Goal: Task Accomplishment & Management: Use online tool/utility

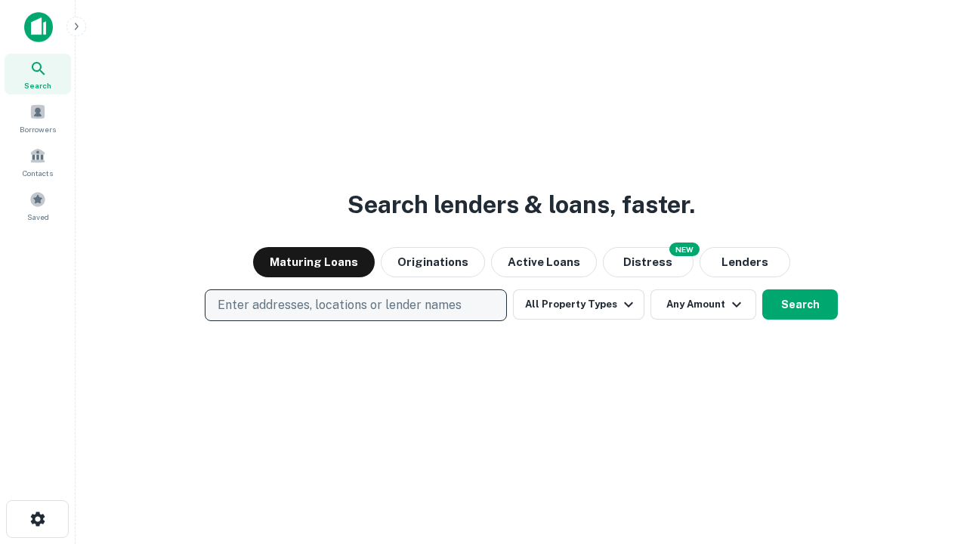
click at [355, 305] on p "Enter addresses, locations or lender names" at bounding box center [340, 305] width 244 height 18
type input "**********"
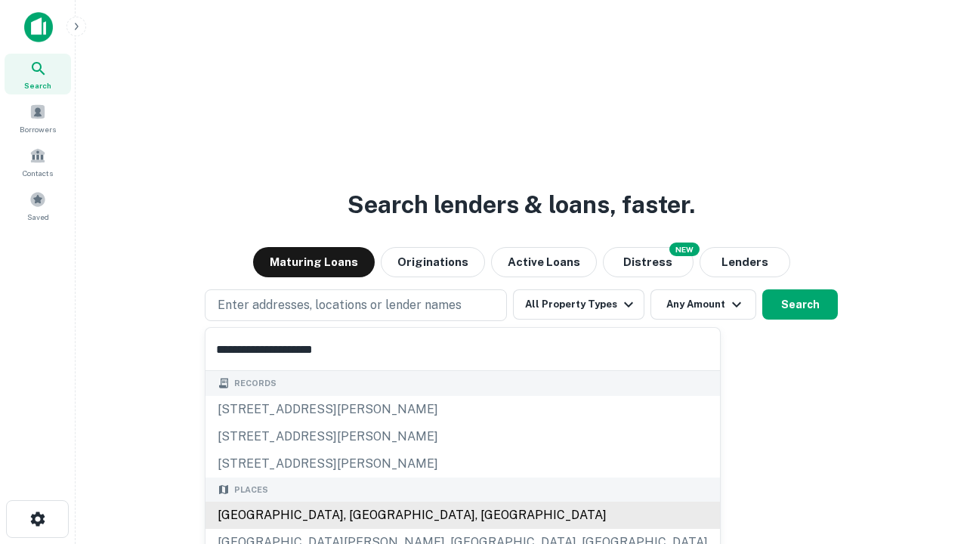
click at [361, 515] on div "Santa Monica, CA, USA" at bounding box center [463, 515] width 515 height 27
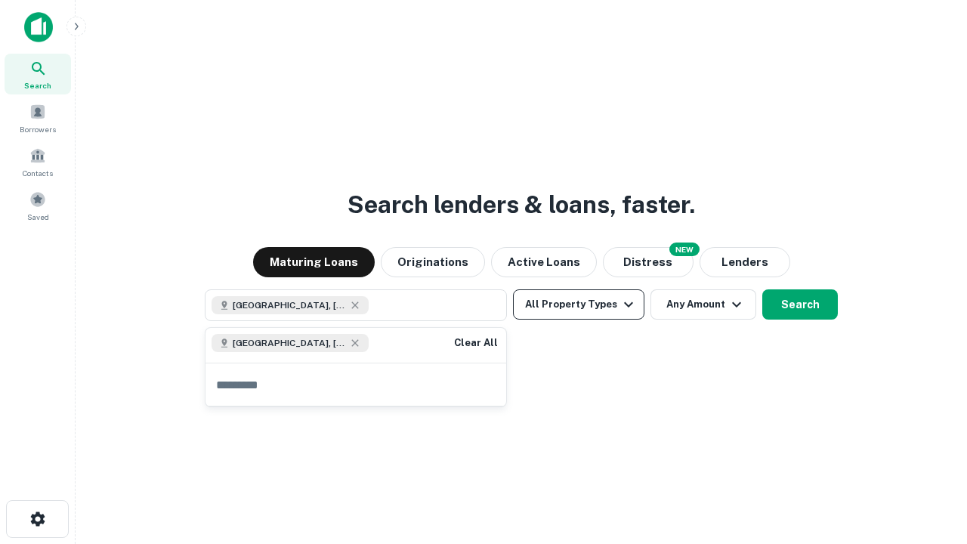
click at [579, 305] on button "All Property Types" at bounding box center [578, 304] width 131 height 30
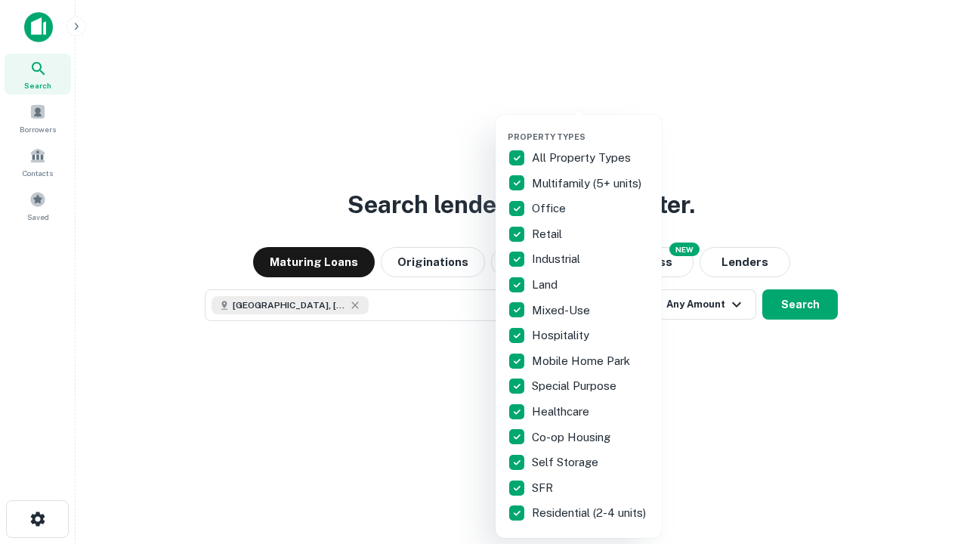
click at [591, 127] on button "button" at bounding box center [591, 127] width 166 height 1
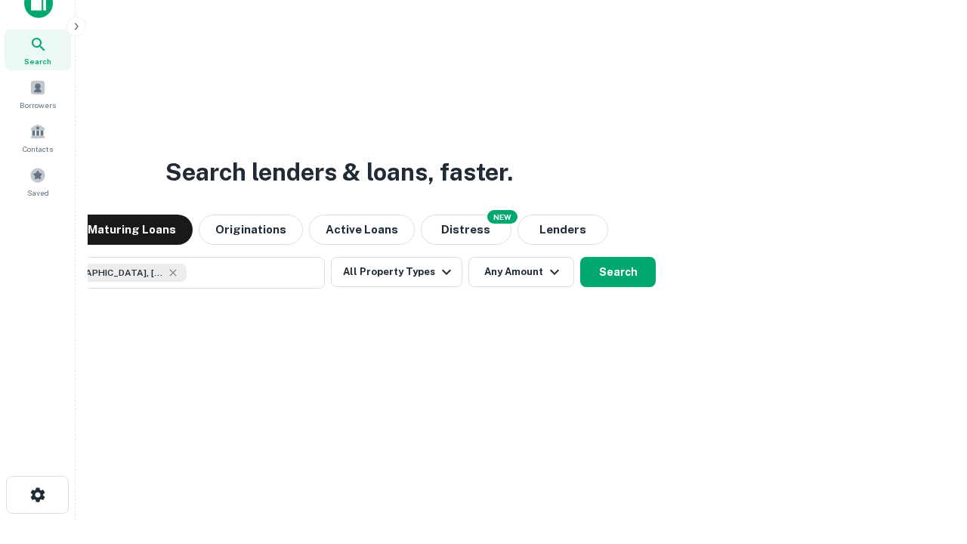
scroll to position [109, 428]
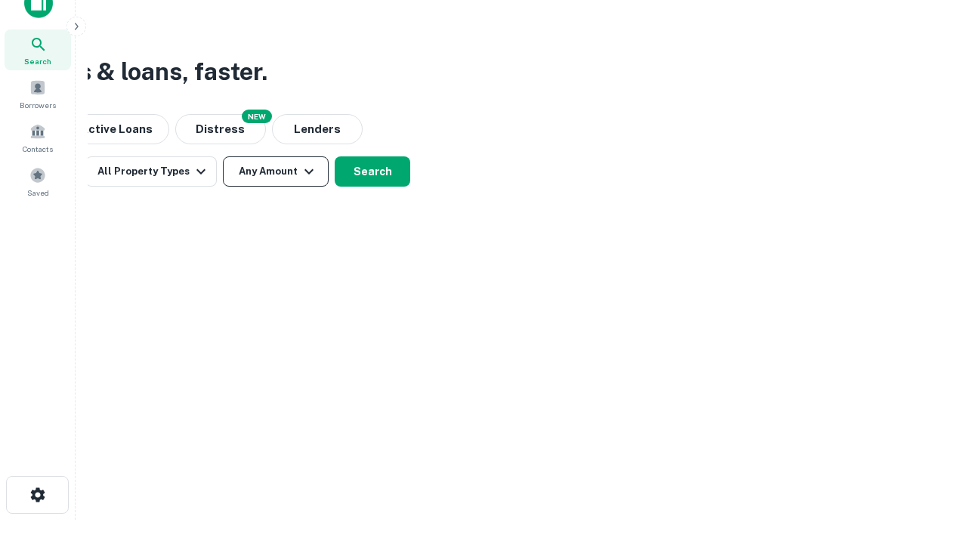
click at [276, 172] on button "Any Amount" at bounding box center [276, 171] width 106 height 30
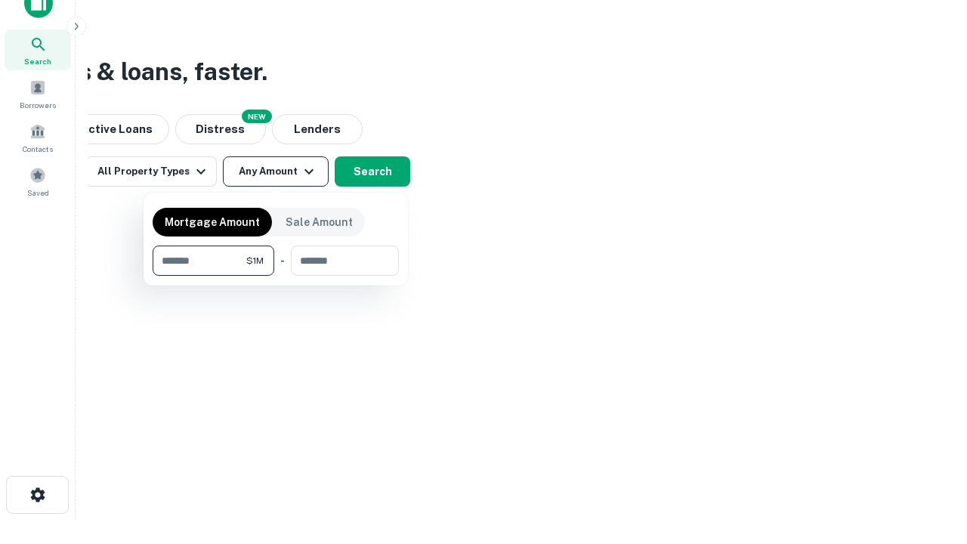
type input "*******"
click at [276, 276] on button "button" at bounding box center [276, 276] width 246 height 1
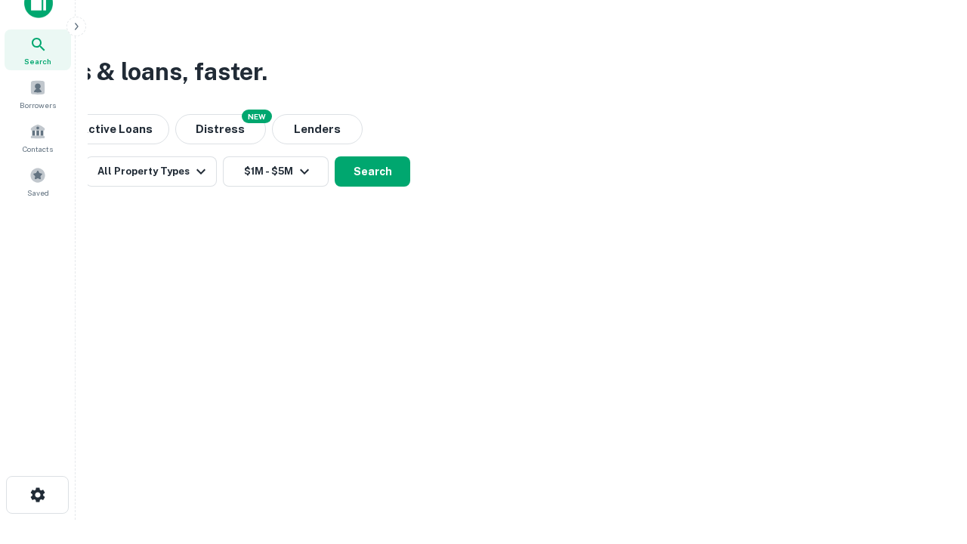
scroll to position [24, 0]
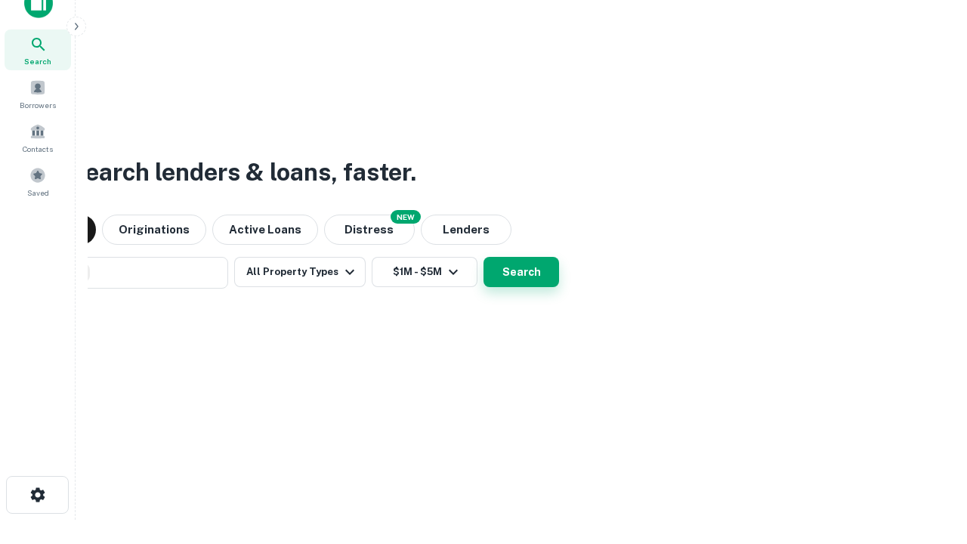
click at [484, 257] on button "Search" at bounding box center [522, 272] width 76 height 30
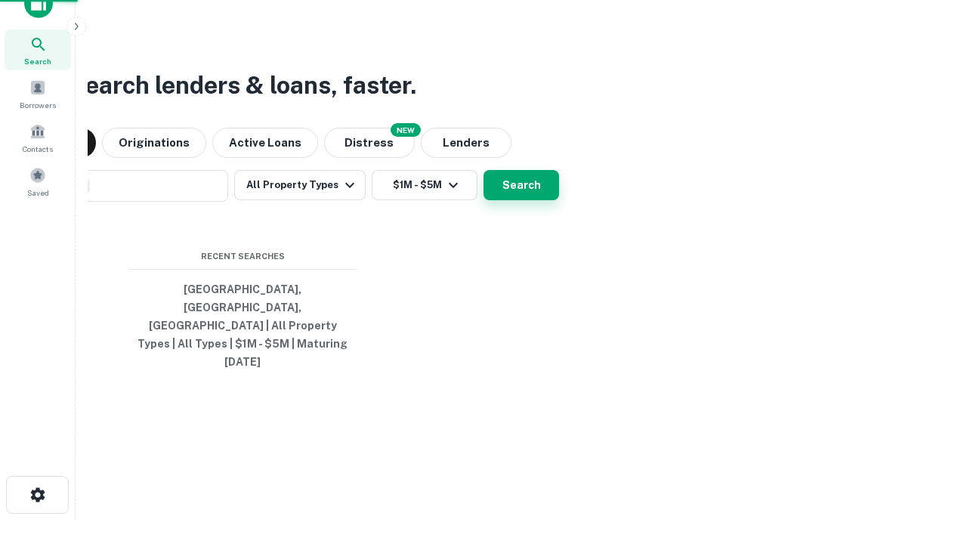
scroll to position [40, 428]
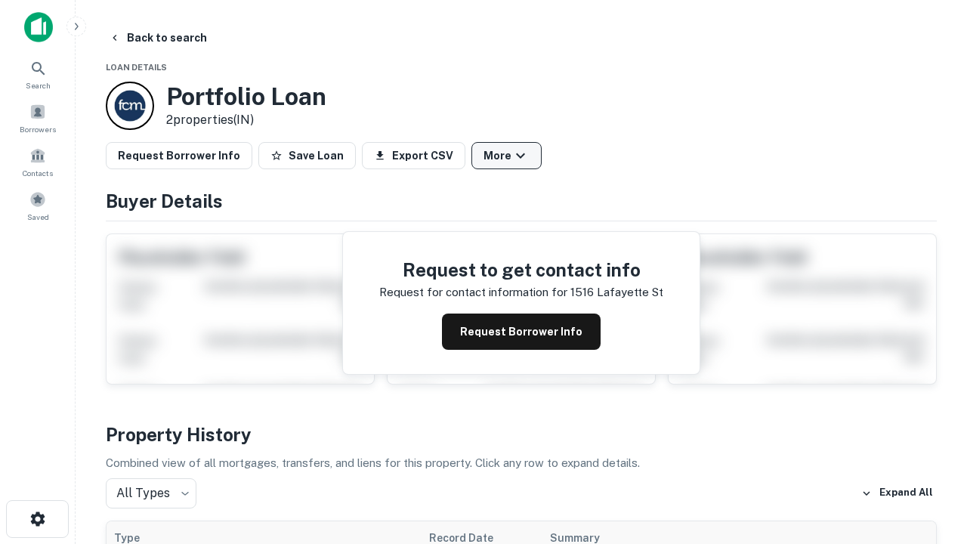
click at [506, 156] on button "More" at bounding box center [507, 155] width 70 height 27
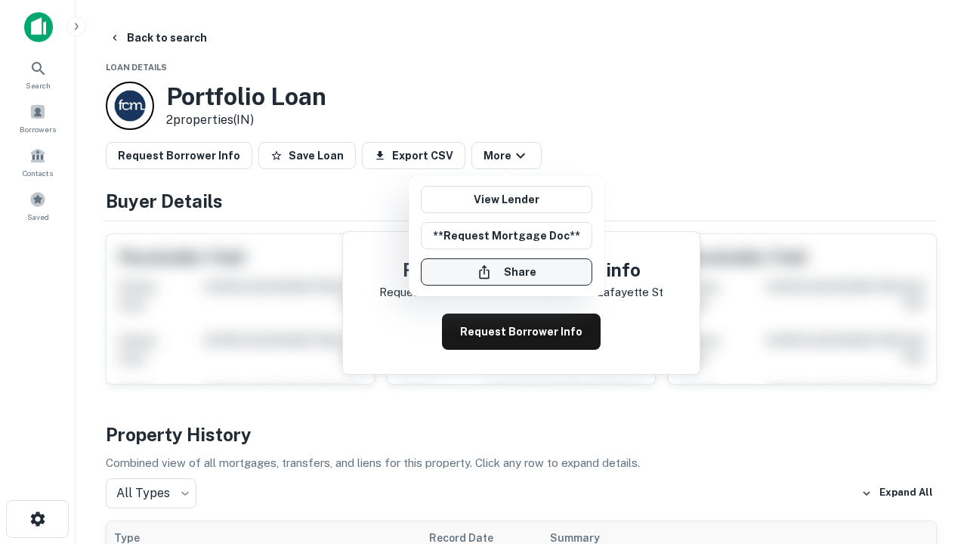
click at [506, 272] on button "Share" at bounding box center [507, 271] width 172 height 27
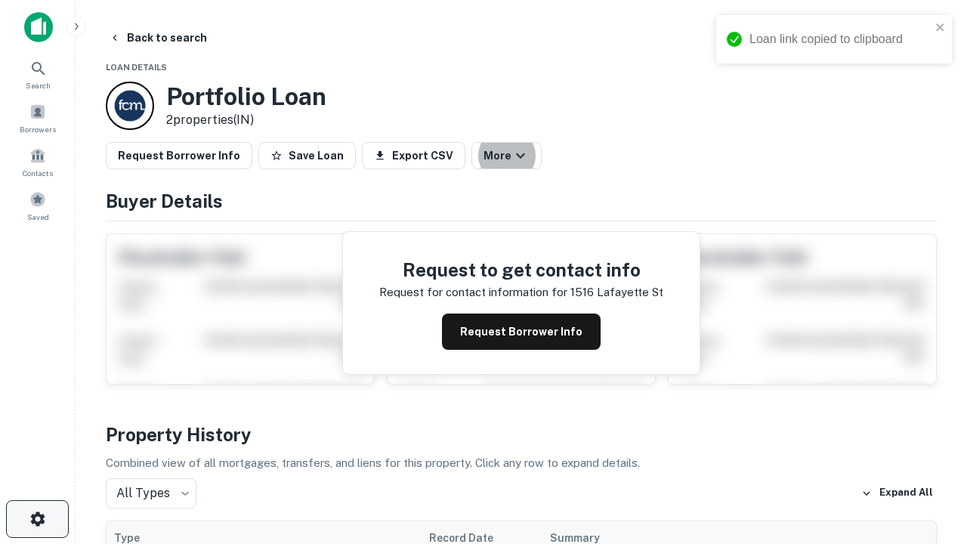
click at [37, 519] on icon "button" at bounding box center [38, 519] width 18 height 18
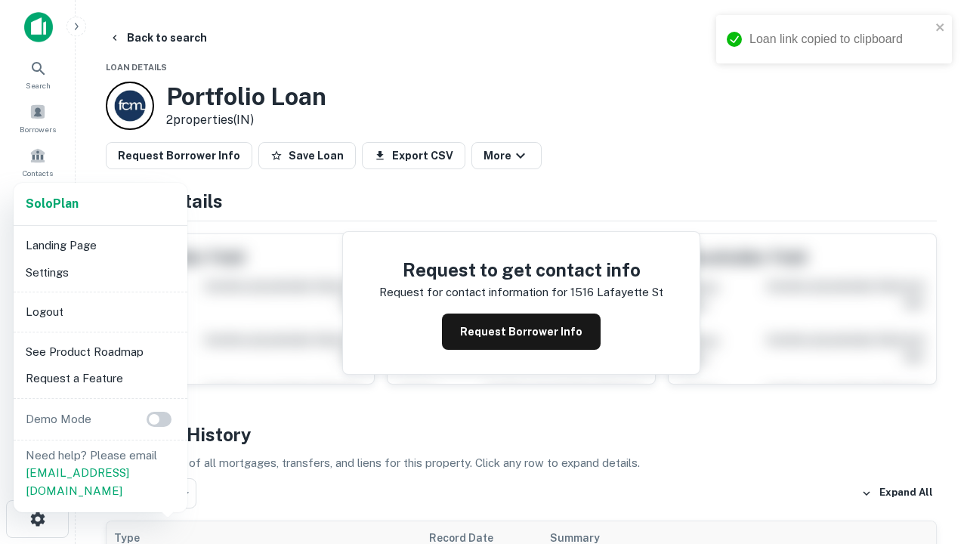
click at [100, 311] on li "Logout" at bounding box center [101, 311] width 162 height 27
